Goal: Task Accomplishment & Management: Manage account settings

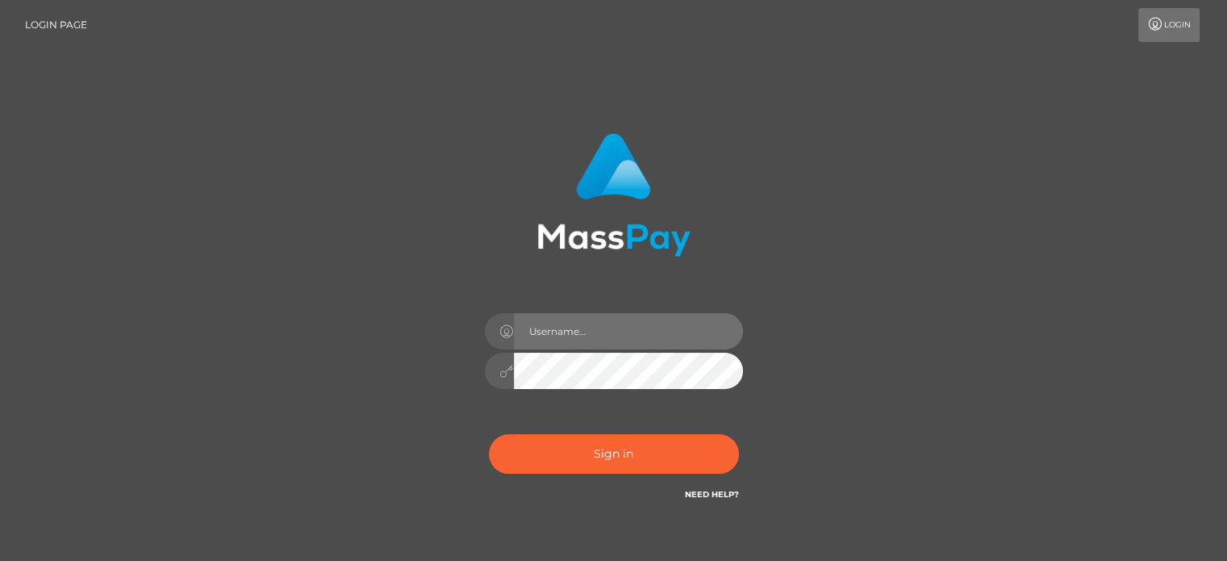
click at [615, 345] on input "text" at bounding box center [628, 331] width 229 height 36
type input "jennifervenzo@hotmail.com"
click at [489, 434] on button "Sign in" at bounding box center [614, 454] width 250 height 40
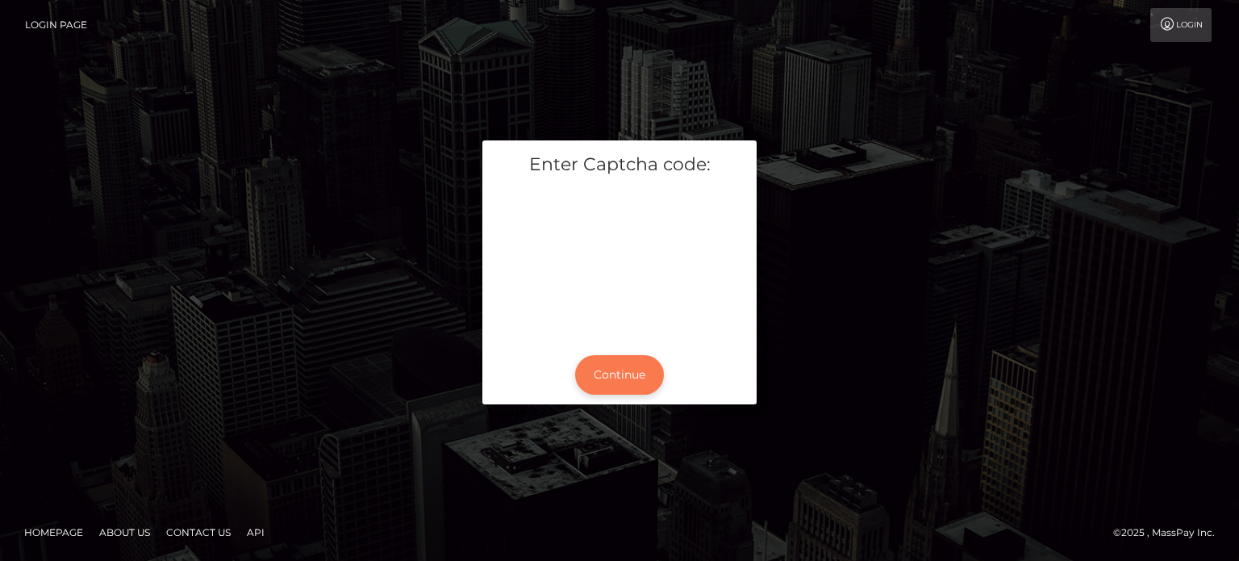
click at [649, 367] on button "Continue" at bounding box center [619, 375] width 89 height 40
